Goal: Find specific page/section: Find specific page/section

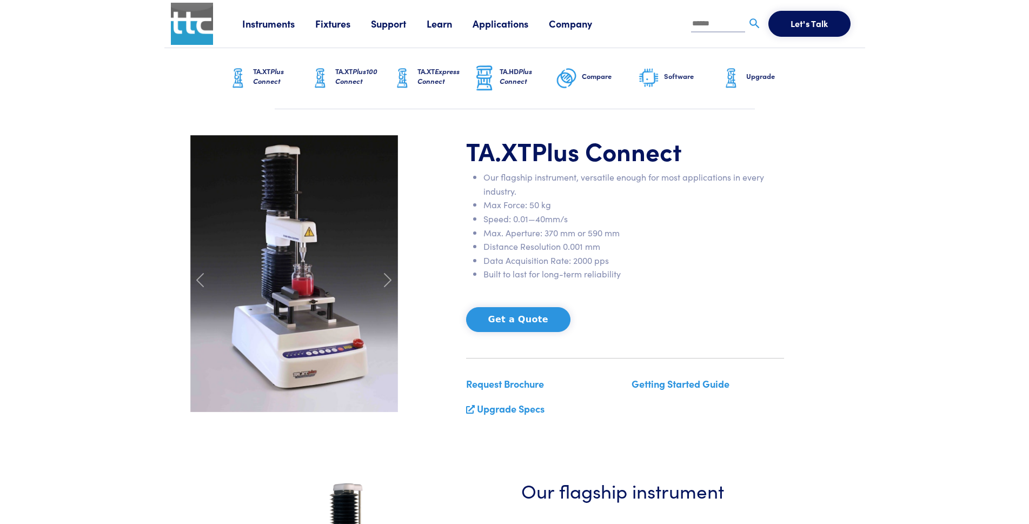
click at [340, 25] on link "Fixtures" at bounding box center [343, 24] width 56 height 14
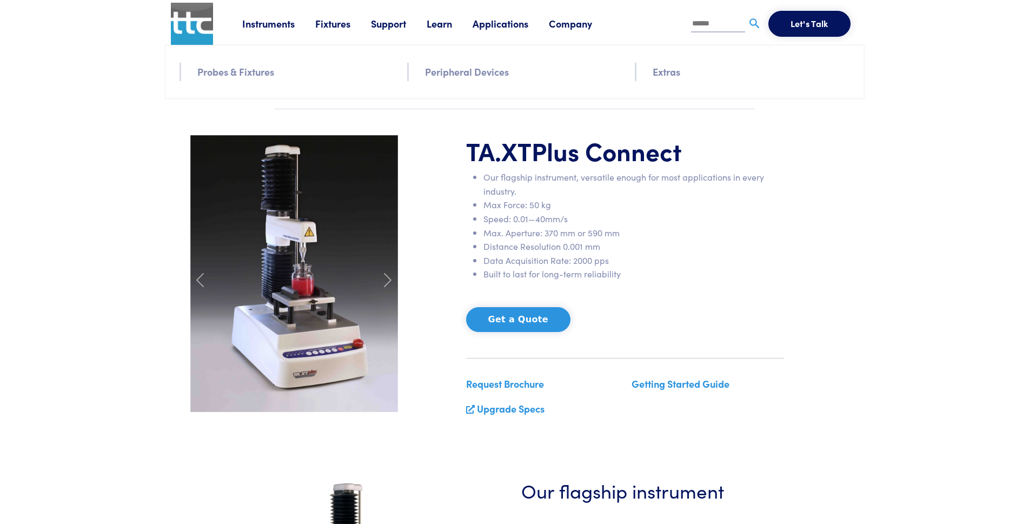
click at [260, 72] on link "Probes & Fixtures" at bounding box center [235, 72] width 77 height 16
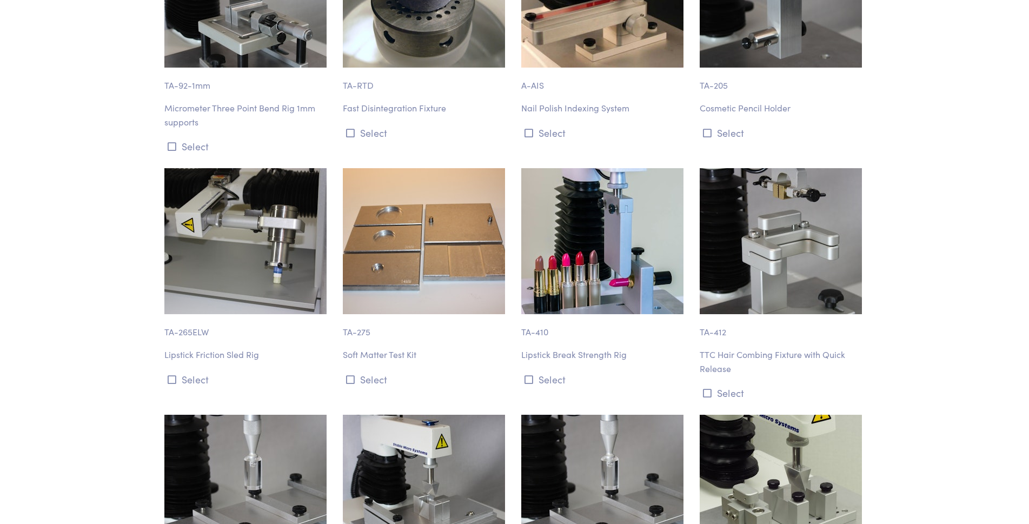
scroll to position [8839, 0]
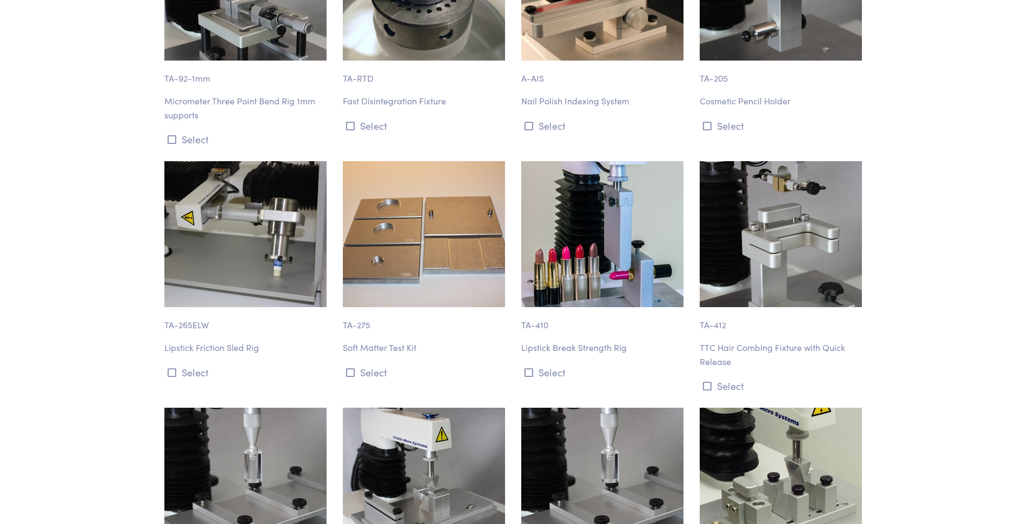
click at [716, 341] on p "TTC Hair Combing Fixture with Quick Release" at bounding box center [783, 355] width 166 height 28
click at [823, 341] on p "TTC Hair Combing Fixture with Quick Release" at bounding box center [783, 355] width 166 height 28
